Goal: Information Seeking & Learning: Learn about a topic

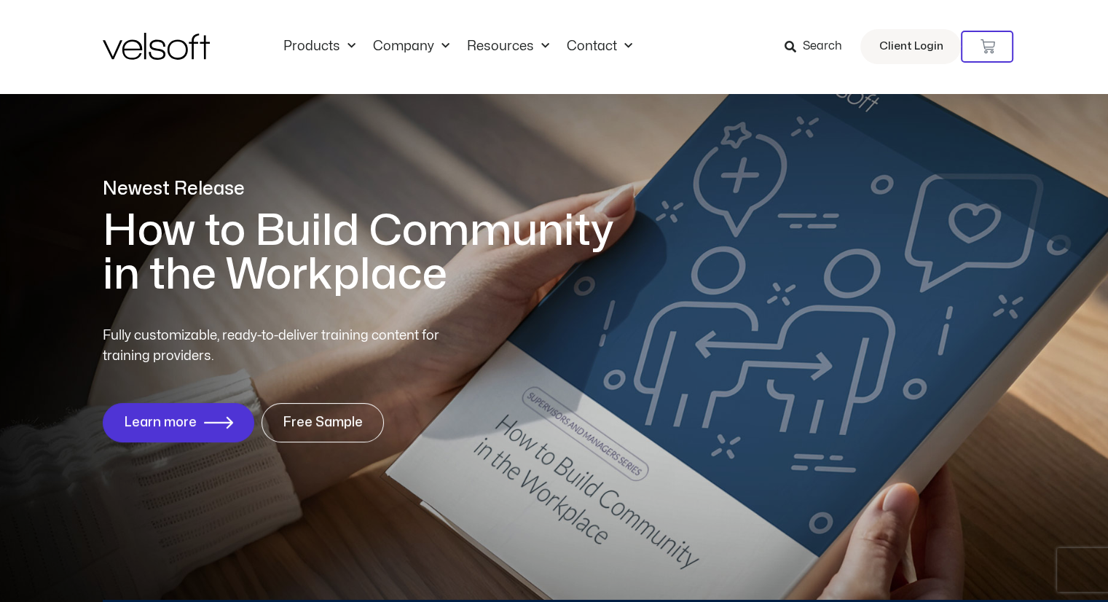
click at [796, 48] on icon at bounding box center [790, 47] width 12 height 12
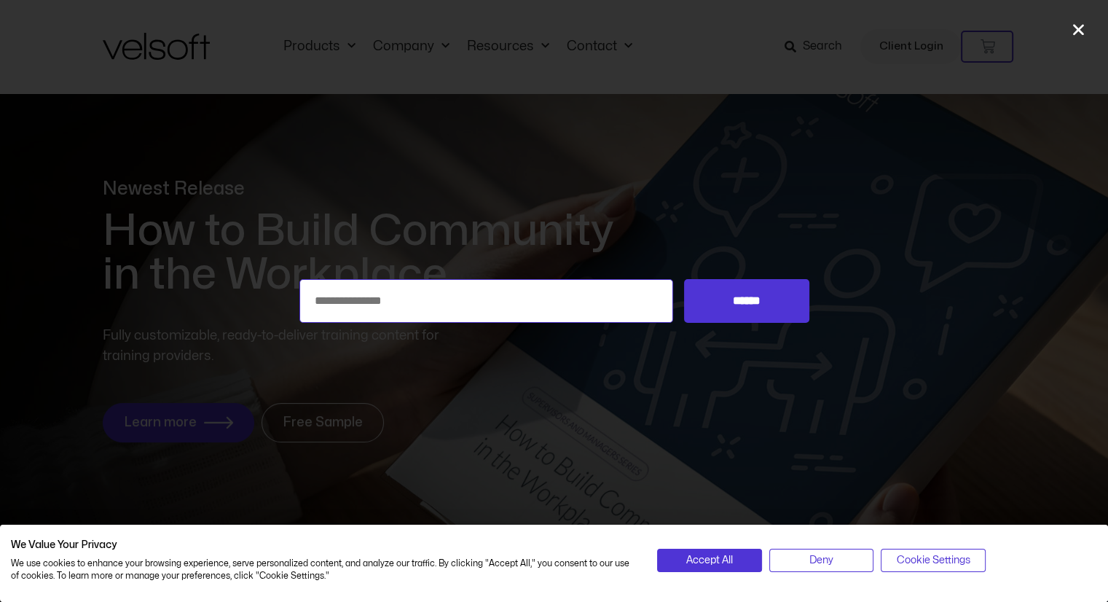
click at [551, 294] on input "Search for:" at bounding box center [486, 301] width 374 height 44
type input "**********"
click at [684, 279] on input "******" at bounding box center [746, 301] width 125 height 44
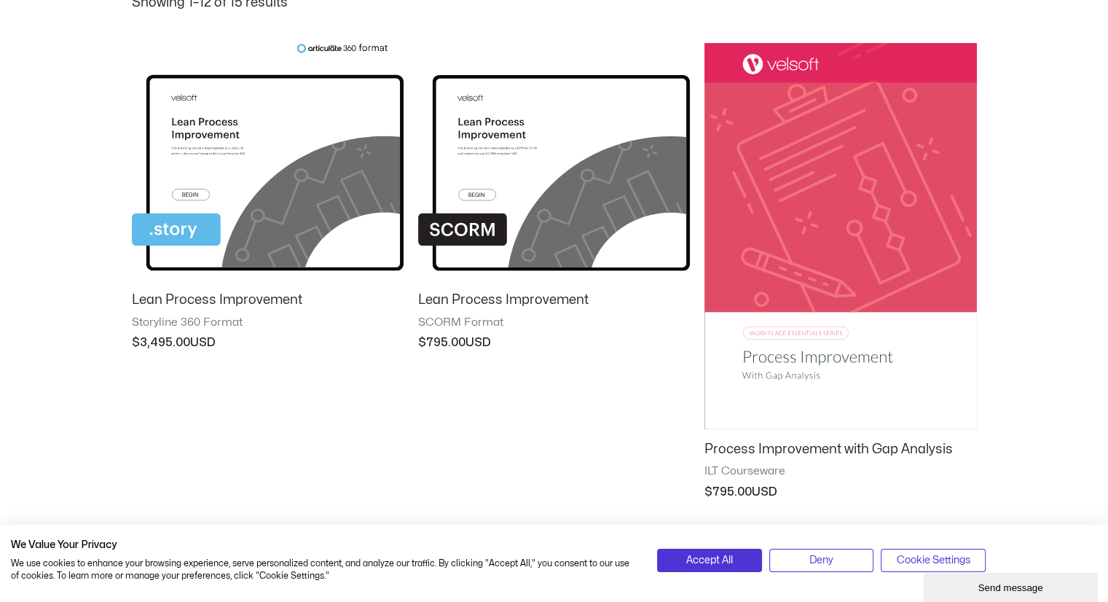
scroll to position [197, 0]
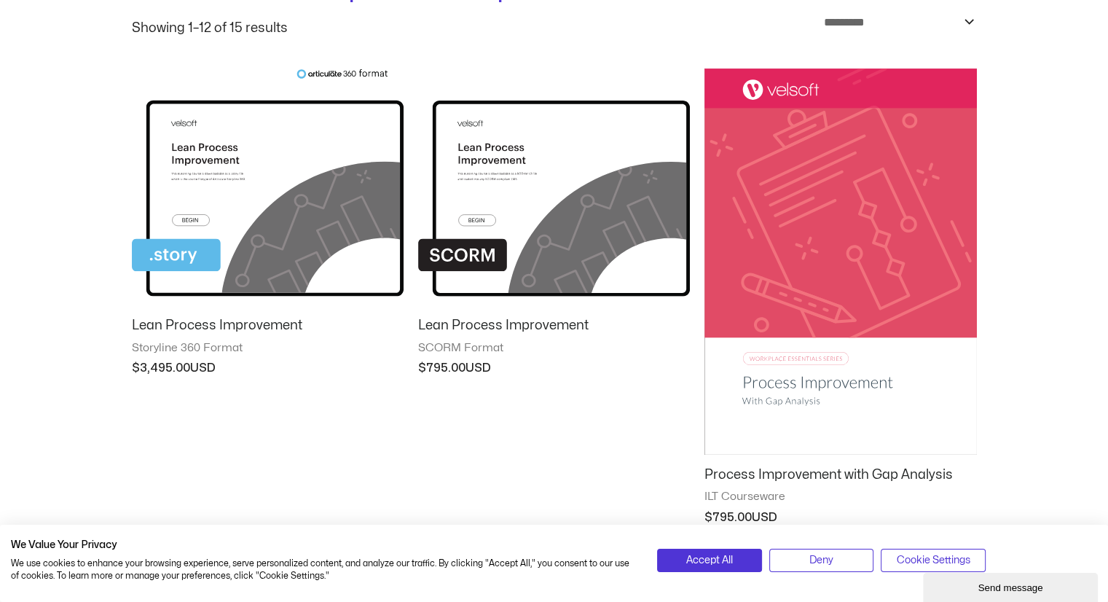
click at [856, 168] on img at bounding box center [840, 261] width 272 height 386
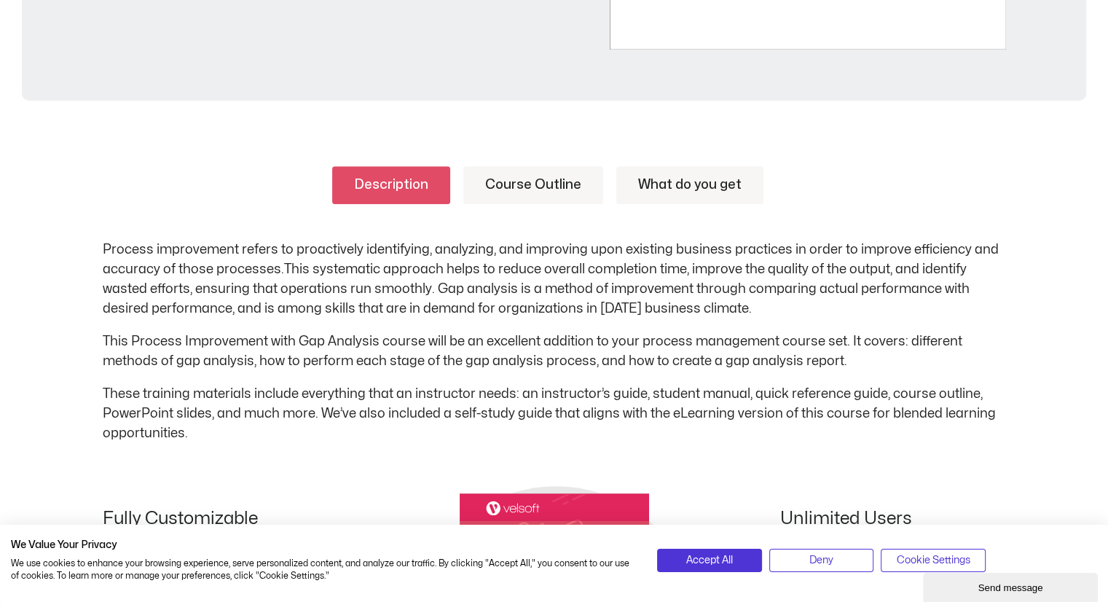
click at [509, 193] on link "Course Outline" at bounding box center [533, 185] width 140 height 38
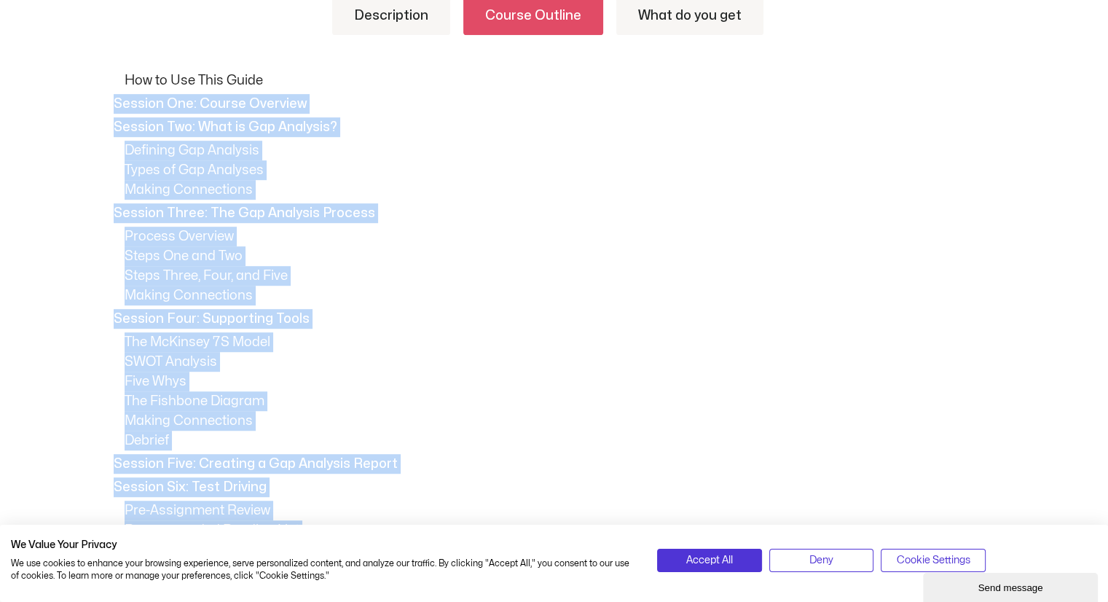
scroll to position [1025, 0]
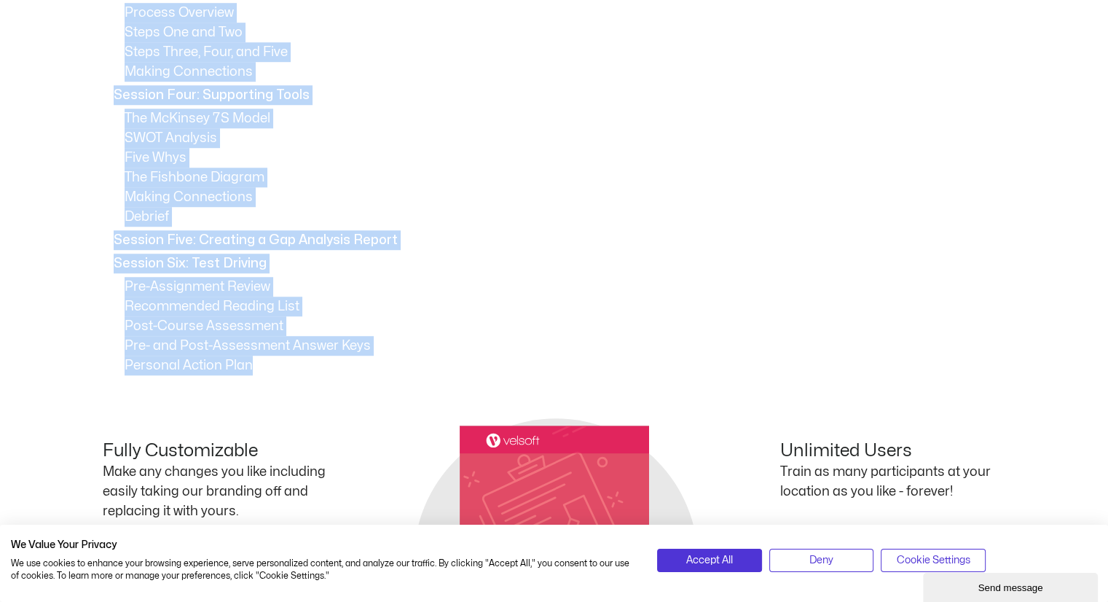
drag, startPoint x: 104, startPoint y: 291, endPoint x: 337, endPoint y: 359, distance: 242.8
click at [337, 359] on div "How to Use This Guide Session One: Course Overview Session Two: What is Gap Ana…" at bounding box center [554, 111] width 903 height 528
copy div "Session One: Course Overview Session Two: What is Gap Analysis? Defining Gap An…"
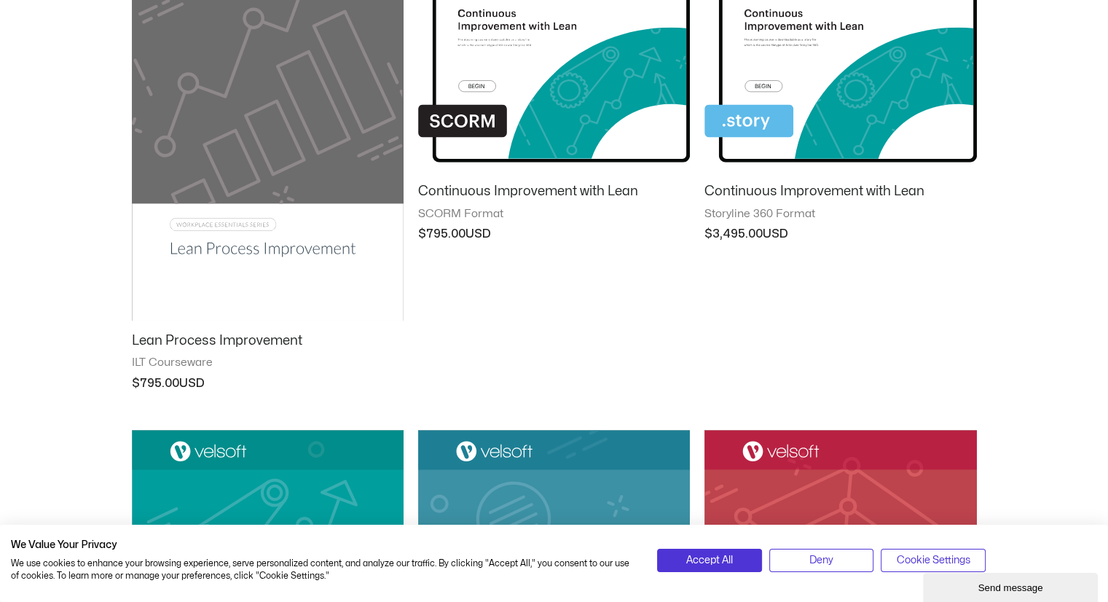
scroll to position [798, 0]
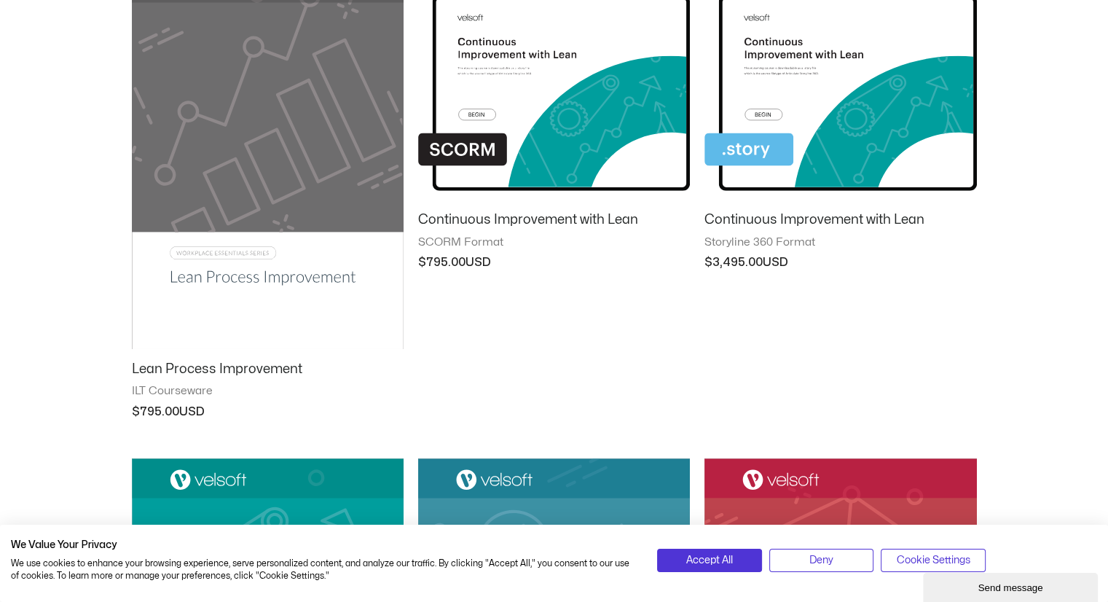
click at [343, 178] on img at bounding box center [268, 155] width 272 height 385
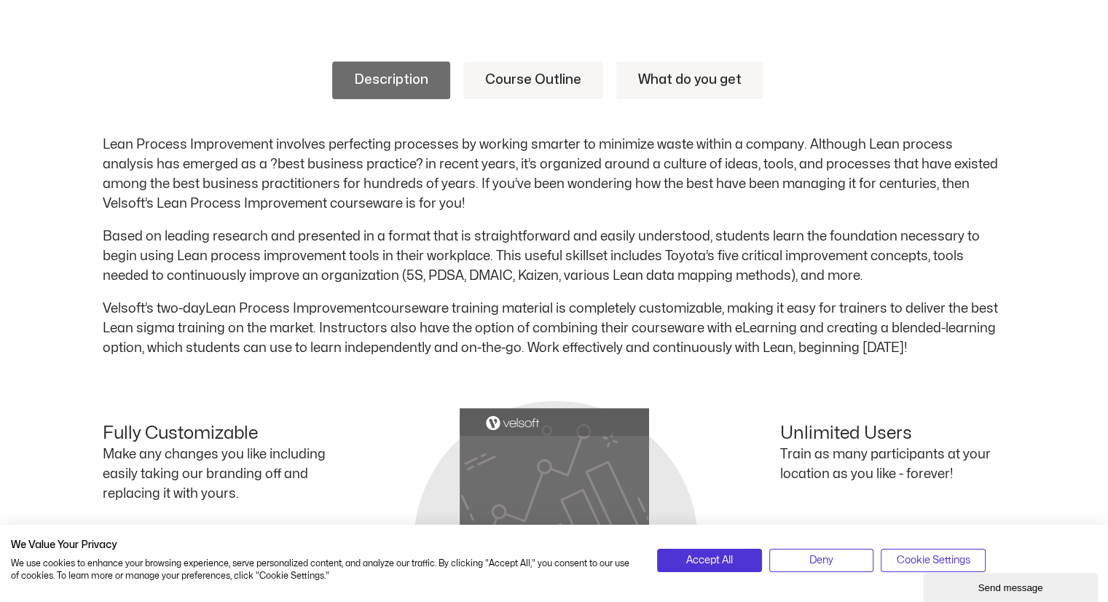
click at [541, 76] on link "Course Outline" at bounding box center [533, 80] width 140 height 38
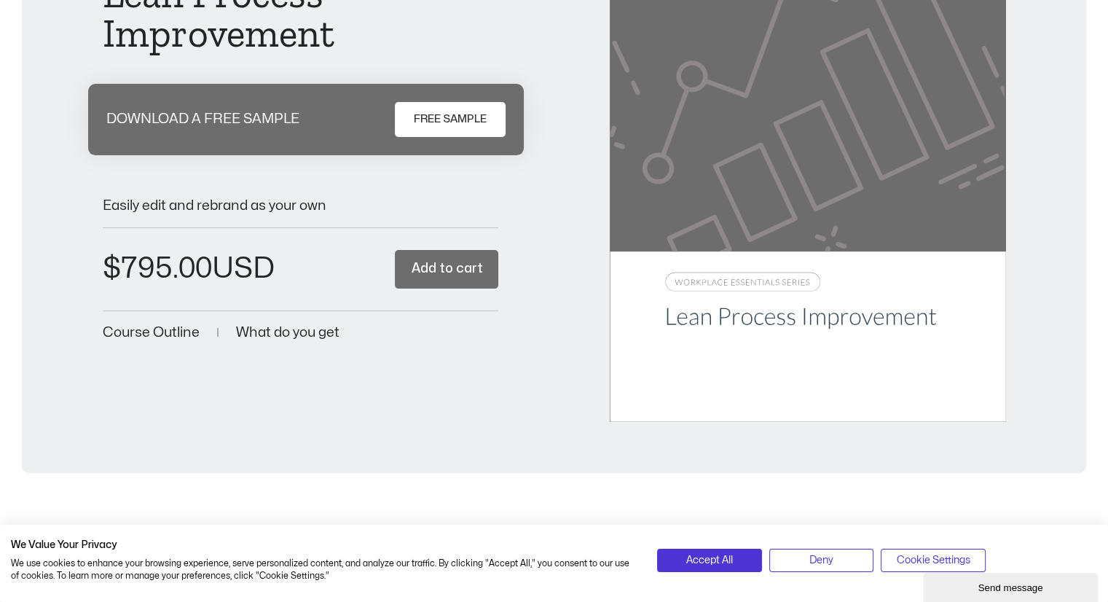
scroll to position [259, 0]
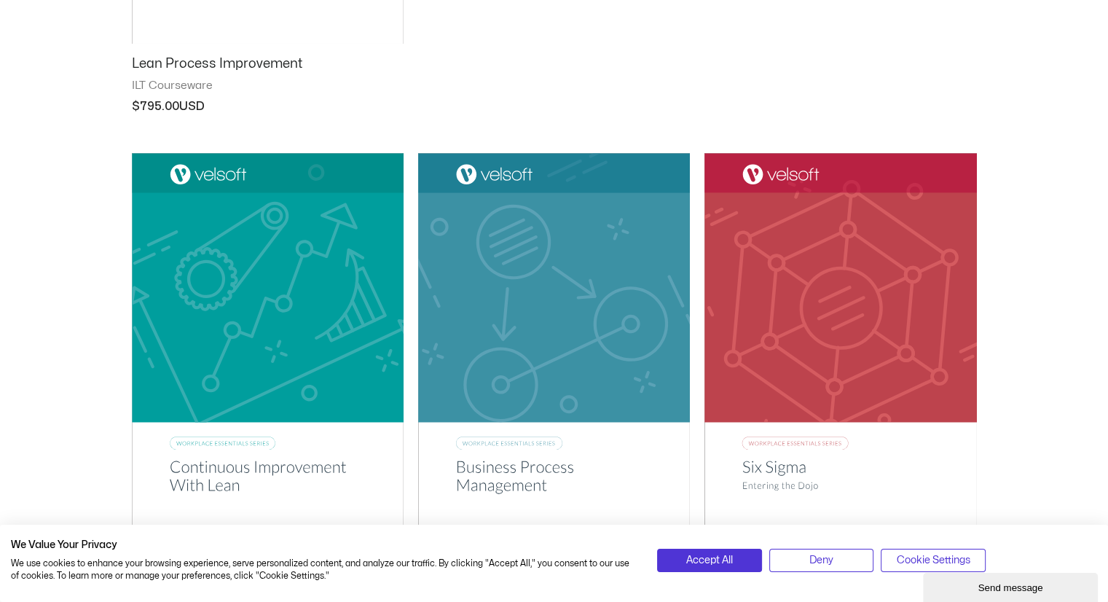
scroll to position [1101, 0]
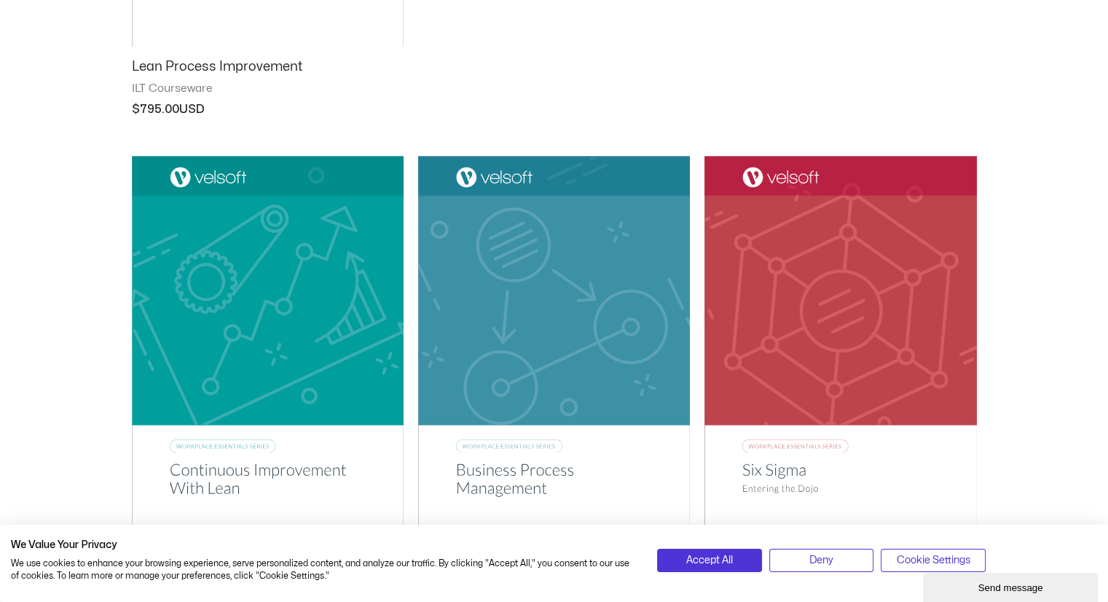
click at [323, 364] on img at bounding box center [268, 348] width 272 height 385
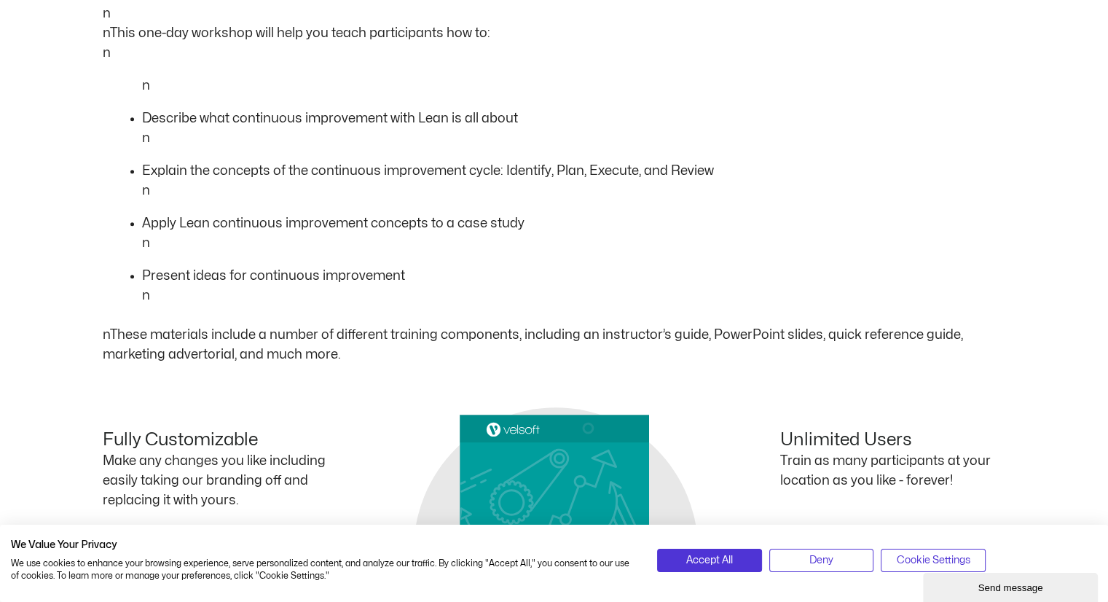
scroll to position [962, 0]
